Goal: Transaction & Acquisition: Book appointment/travel/reservation

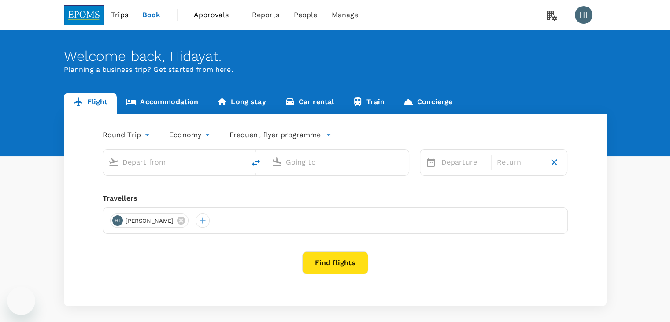
type input "Kuala Lumpur Intl ([GEOGRAPHIC_DATA])"
type input "Kota Kinabalu Intl (BKI)"
type input "Kuala Lumpur Intl ([GEOGRAPHIC_DATA])"
type input "Kota Kinabalu Intl (BKI)"
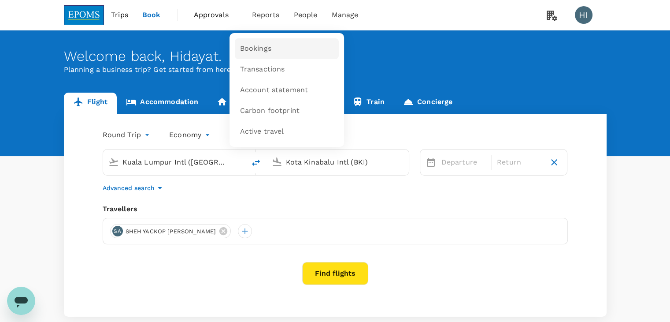
click at [270, 41] on link "Bookings" at bounding box center [287, 48] width 104 height 21
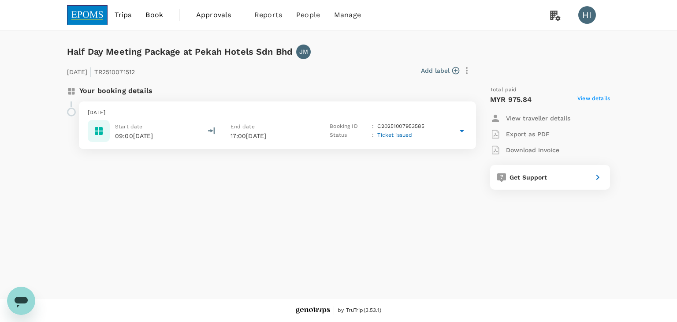
click at [459, 128] on icon at bounding box center [462, 131] width 11 height 11
